Goal: Navigation & Orientation: Find specific page/section

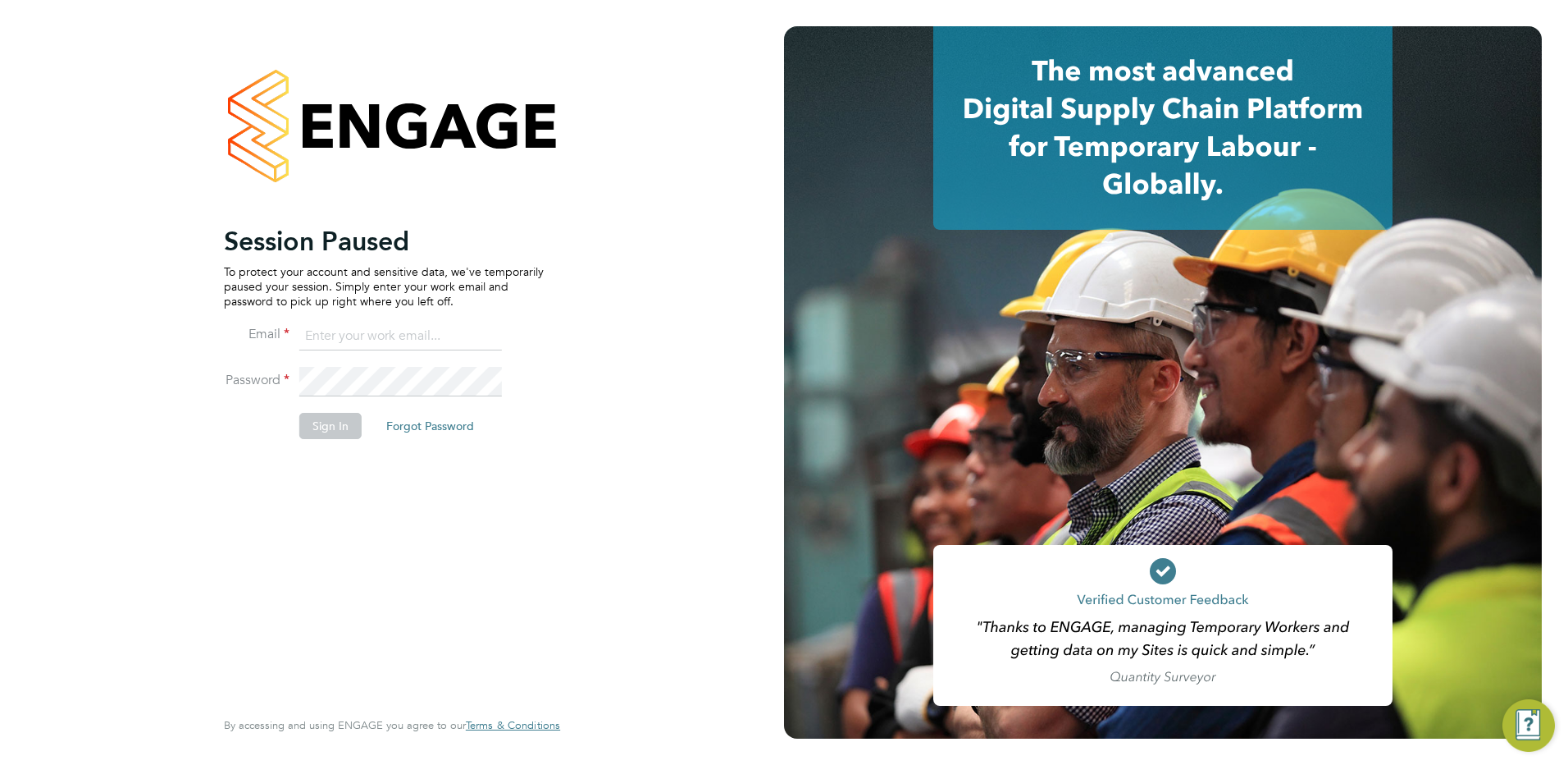
type input "jemima@tradelinerecruitment.co.uk"
click at [330, 426] on button "Sign In" at bounding box center [330, 426] width 62 height 26
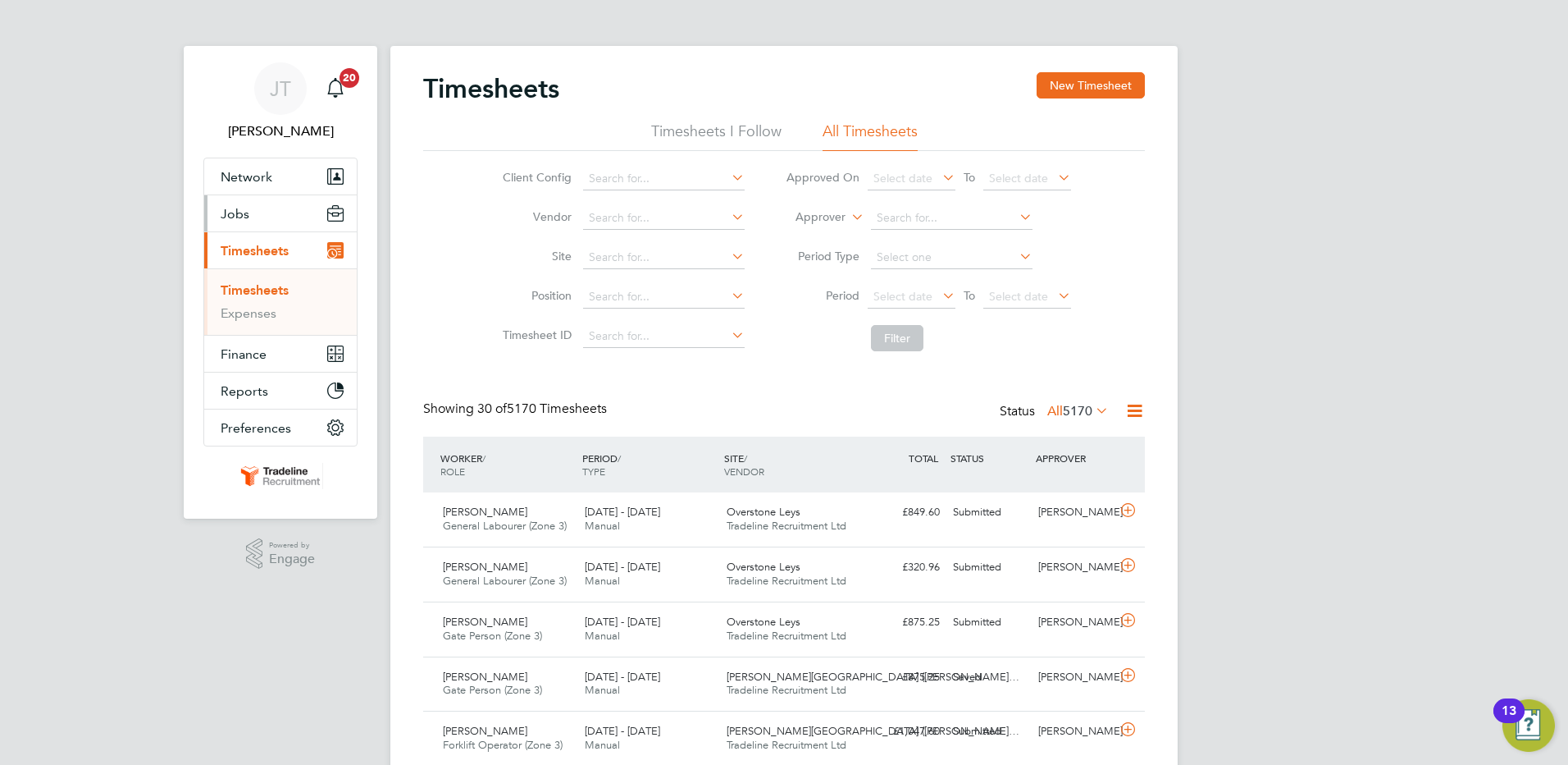
click at [225, 208] on span "Jobs" at bounding box center [235, 214] width 29 height 16
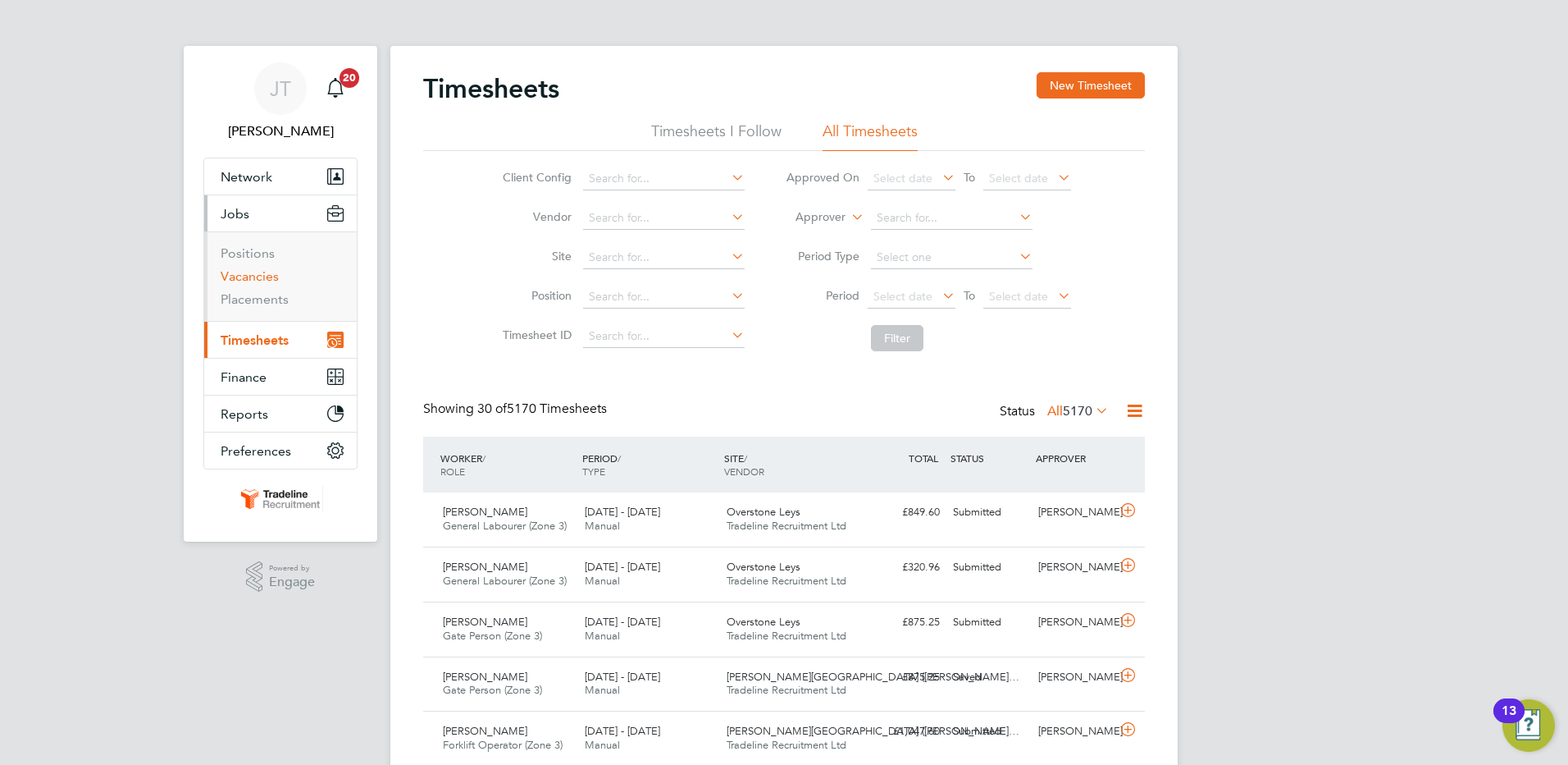
click at [253, 278] on link "Vacancies" at bounding box center [250, 276] width 58 height 16
